Goal: Transaction & Acquisition: Purchase product/service

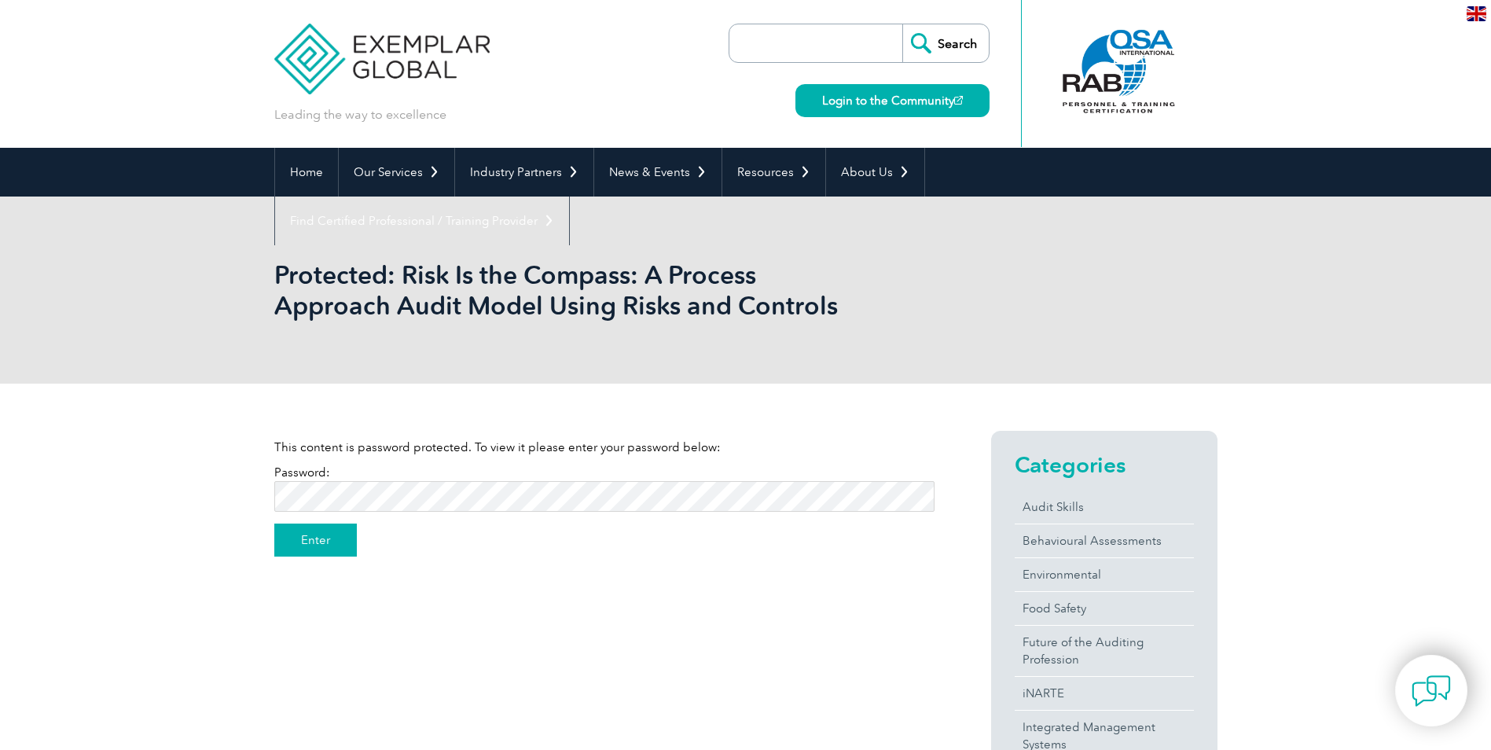
click at [302, 545] on input "Enter" at bounding box center [315, 539] width 83 height 33
